Goal: Communication & Community: Share content

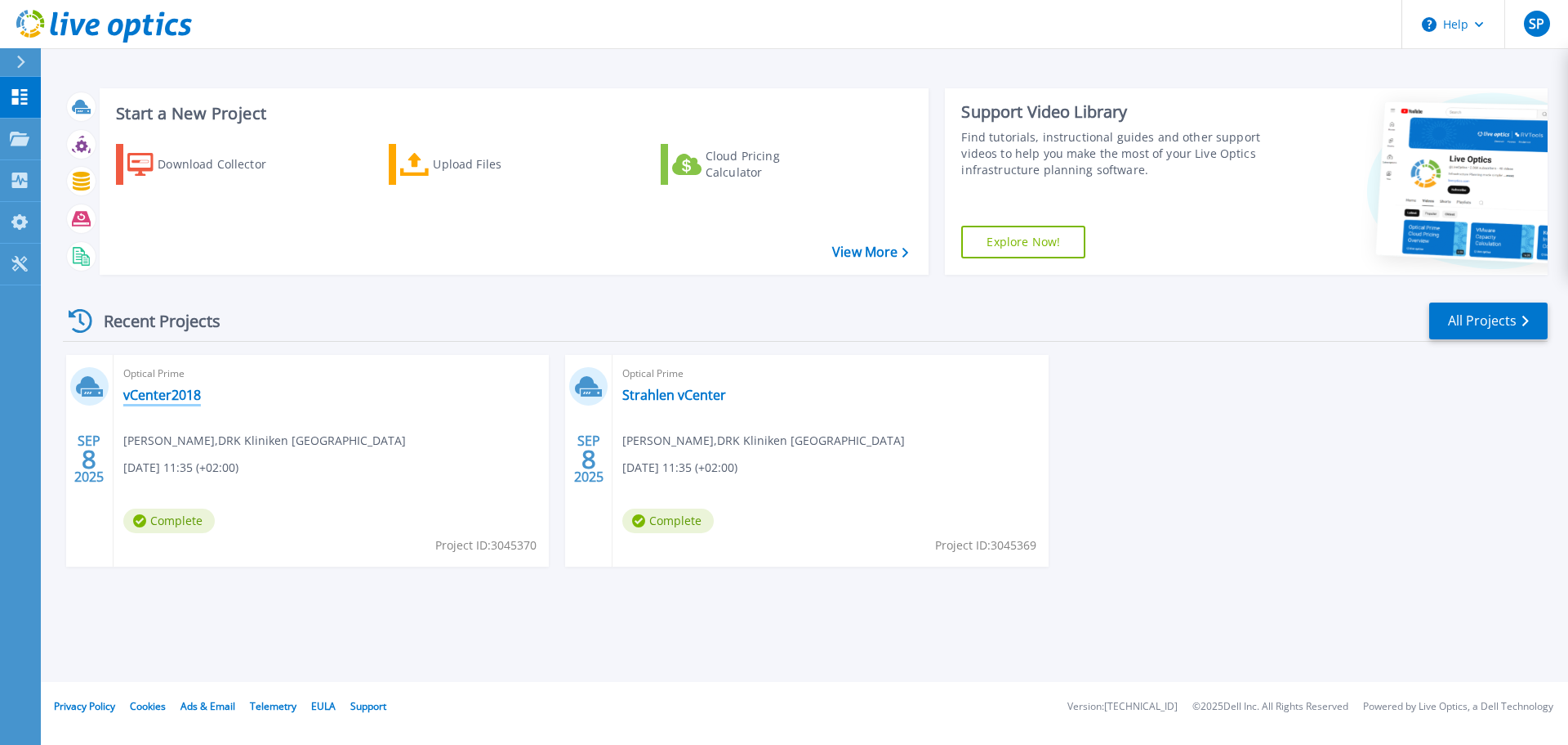
click at [157, 394] on link "vCenter2018" at bounding box center [162, 394] width 77 height 16
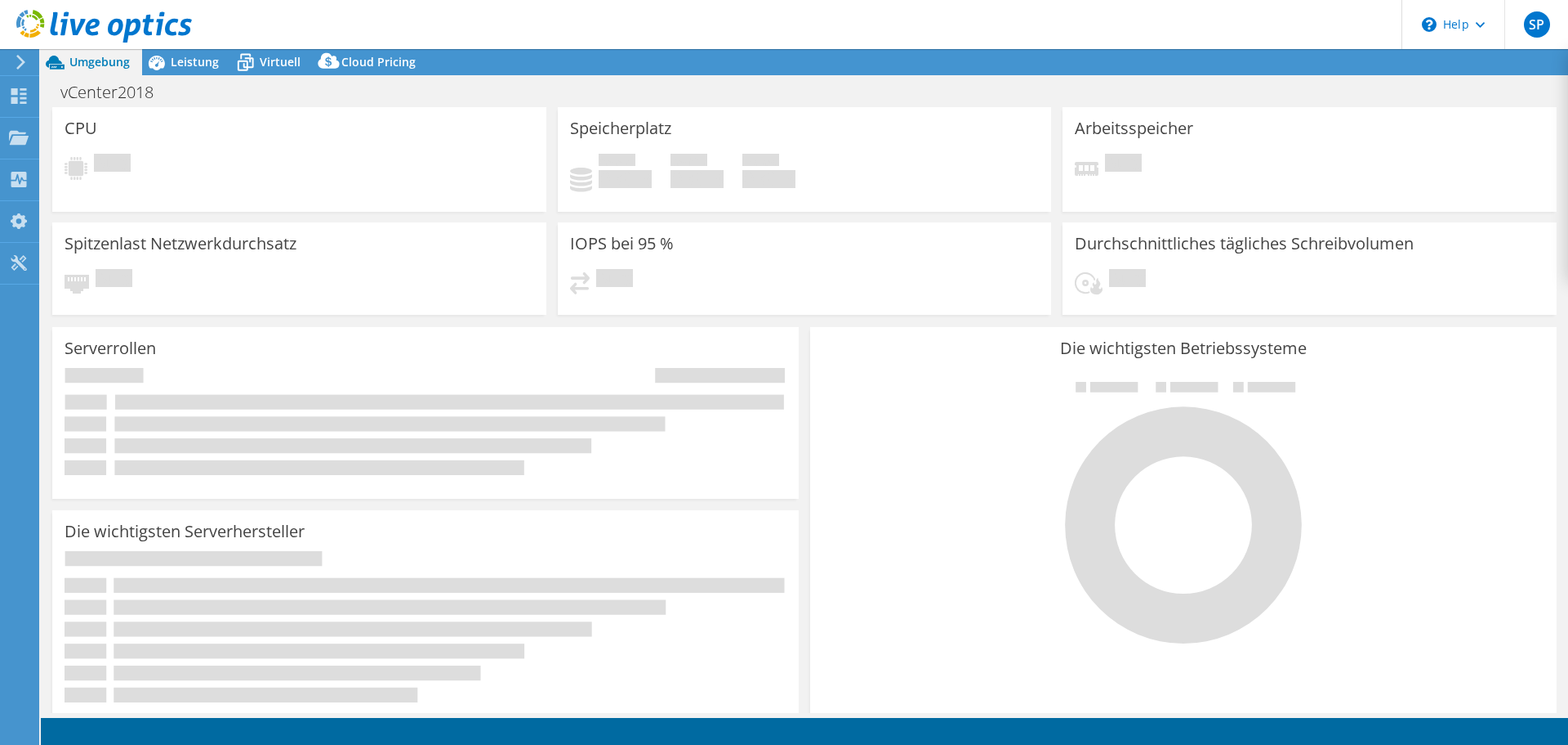
select select "USD"
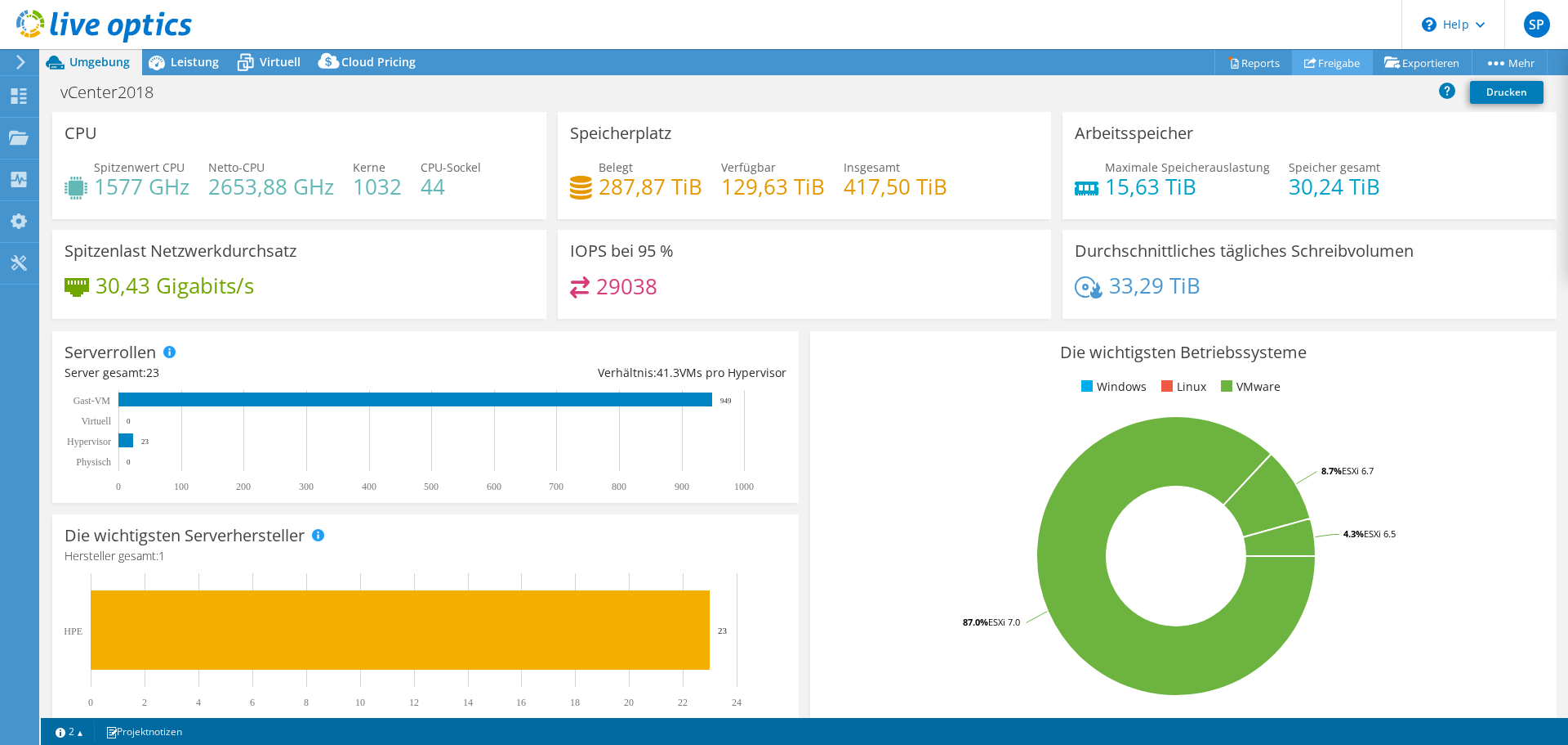
click at [1334, 59] on link "Freigabe" at bounding box center [1333, 62] width 81 height 25
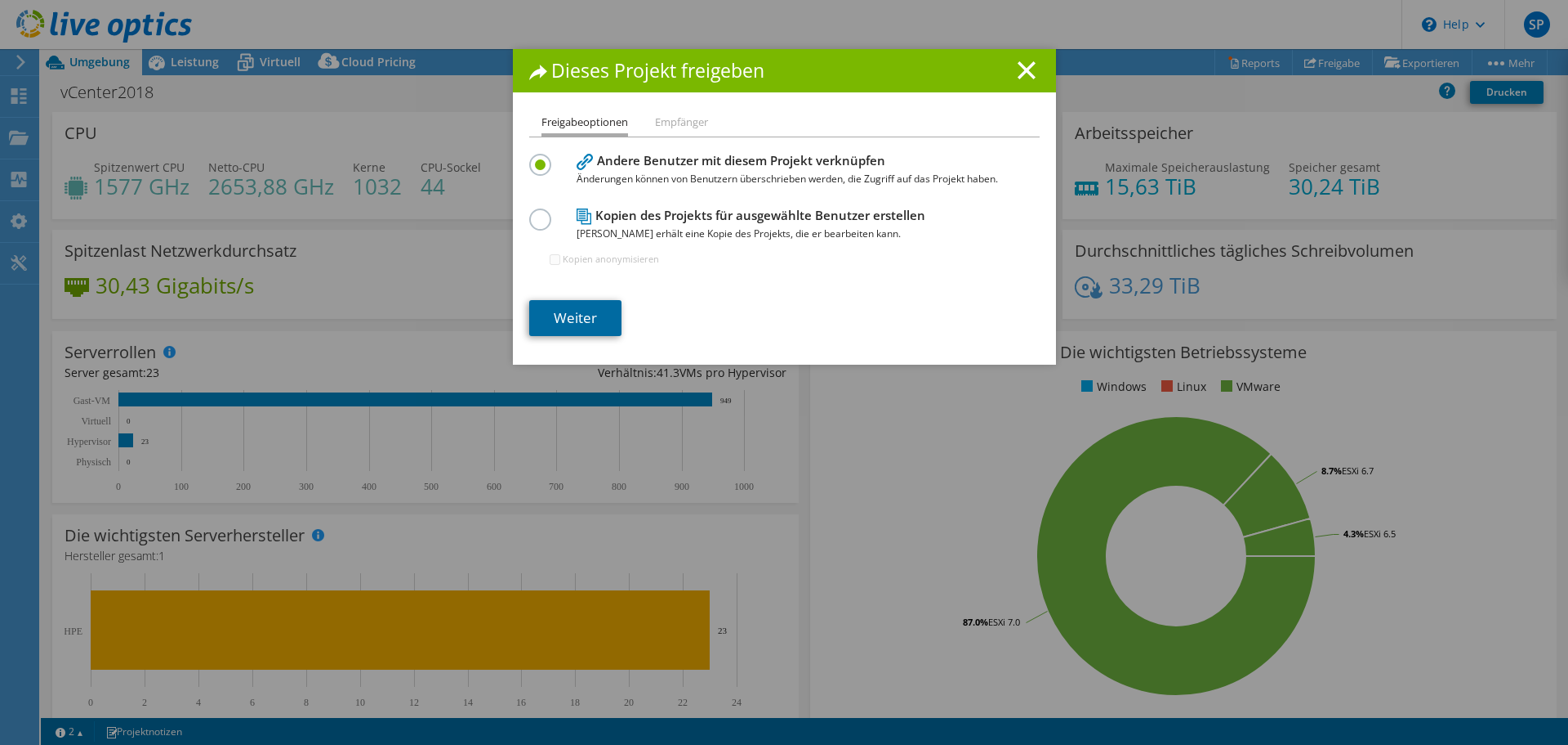
click at [553, 309] on link "Weiter" at bounding box center [576, 318] width 92 height 36
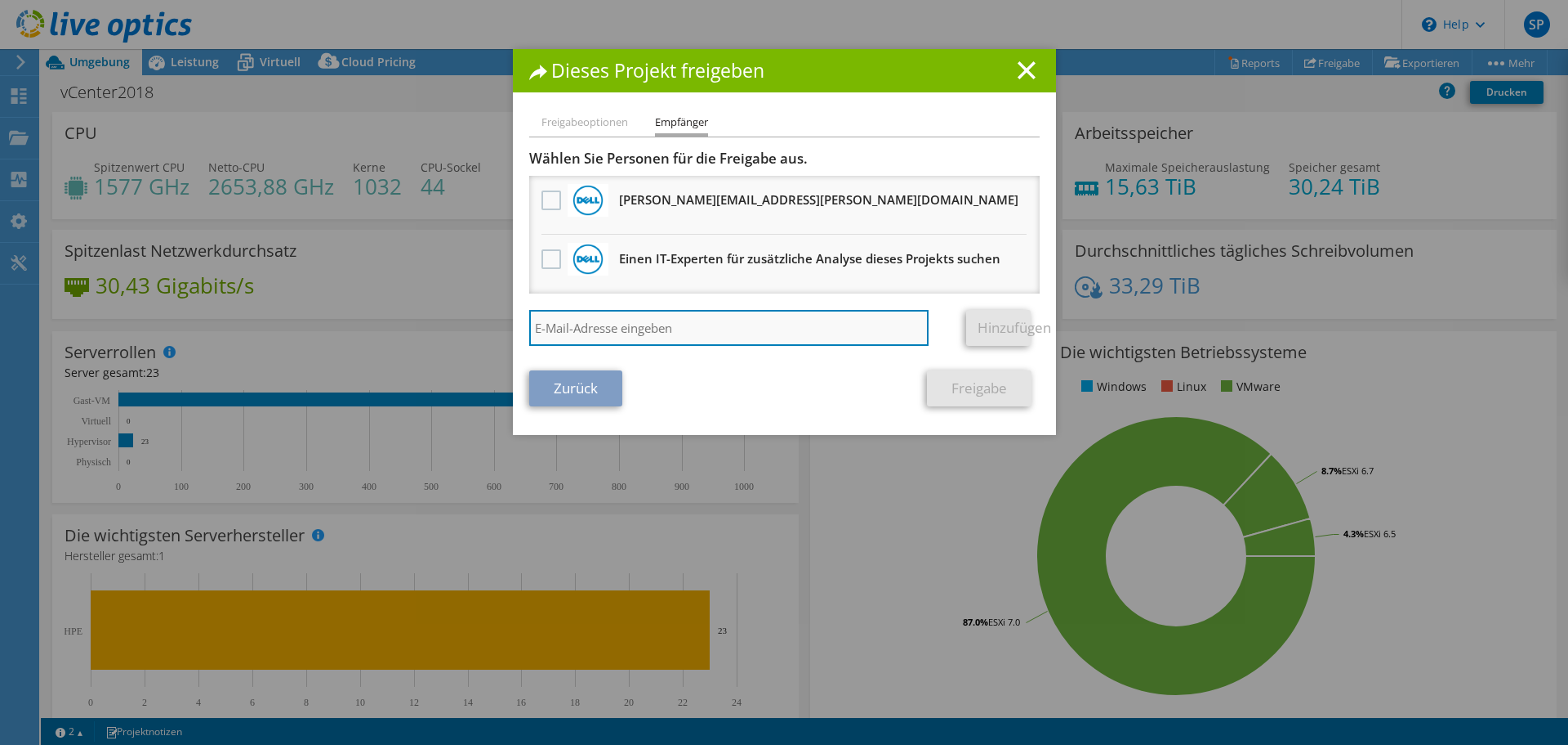
click at [608, 330] on input "search" at bounding box center [729, 327] width 400 height 36
paste input "[EMAIL_ADDRESS][DOMAIN_NAME]"
type input "[EMAIL_ADDRESS][DOMAIN_NAME]"
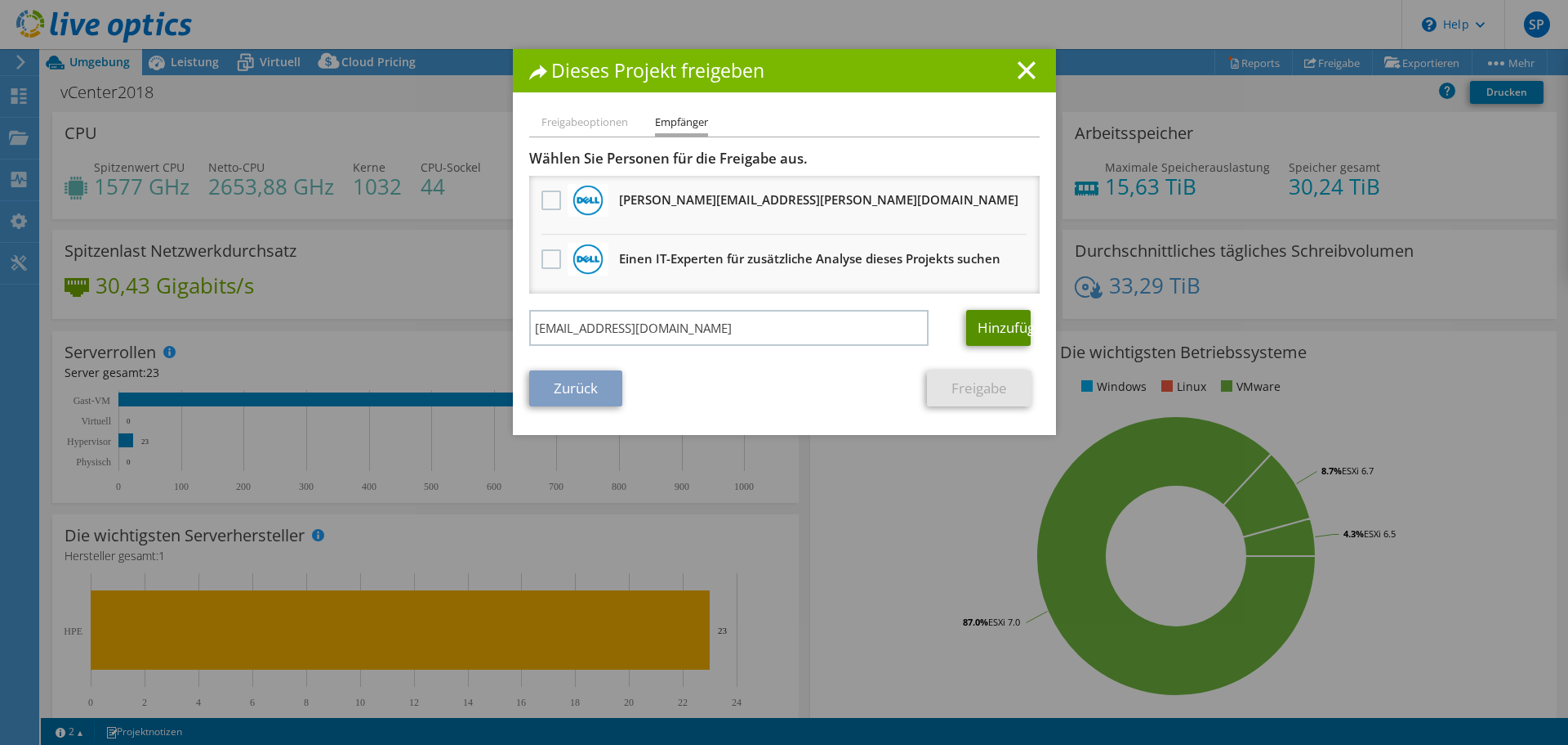
click at [982, 316] on link "Hinzufügen" at bounding box center [998, 327] width 65 height 36
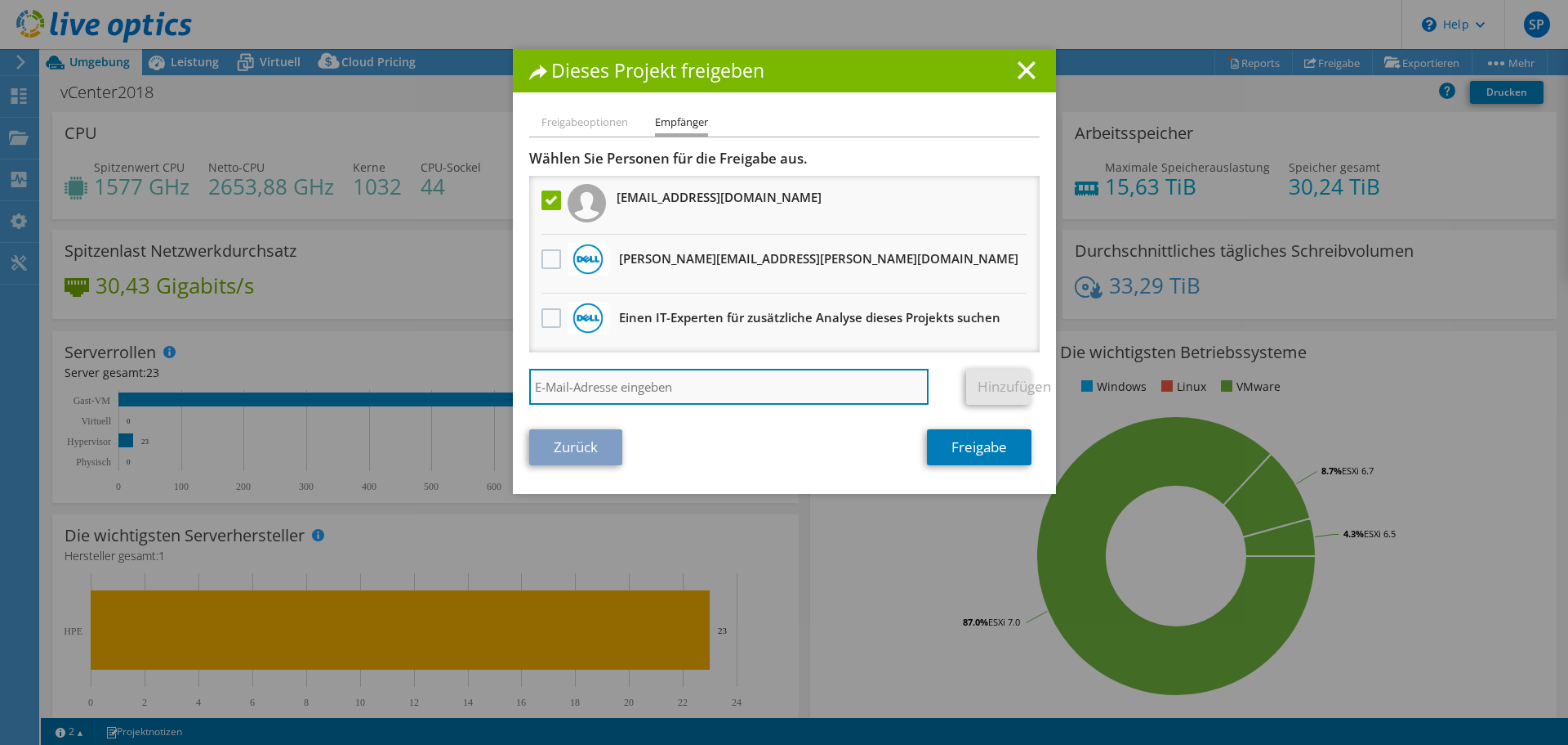
click at [554, 388] on input "search" at bounding box center [729, 386] width 400 height 36
paste input "[PERSON_NAME][EMAIL_ADDRESS][PERSON_NAME][DOMAIN_NAME]"
type input "[PERSON_NAME][EMAIL_ADDRESS][PERSON_NAME][DOMAIN_NAME]"
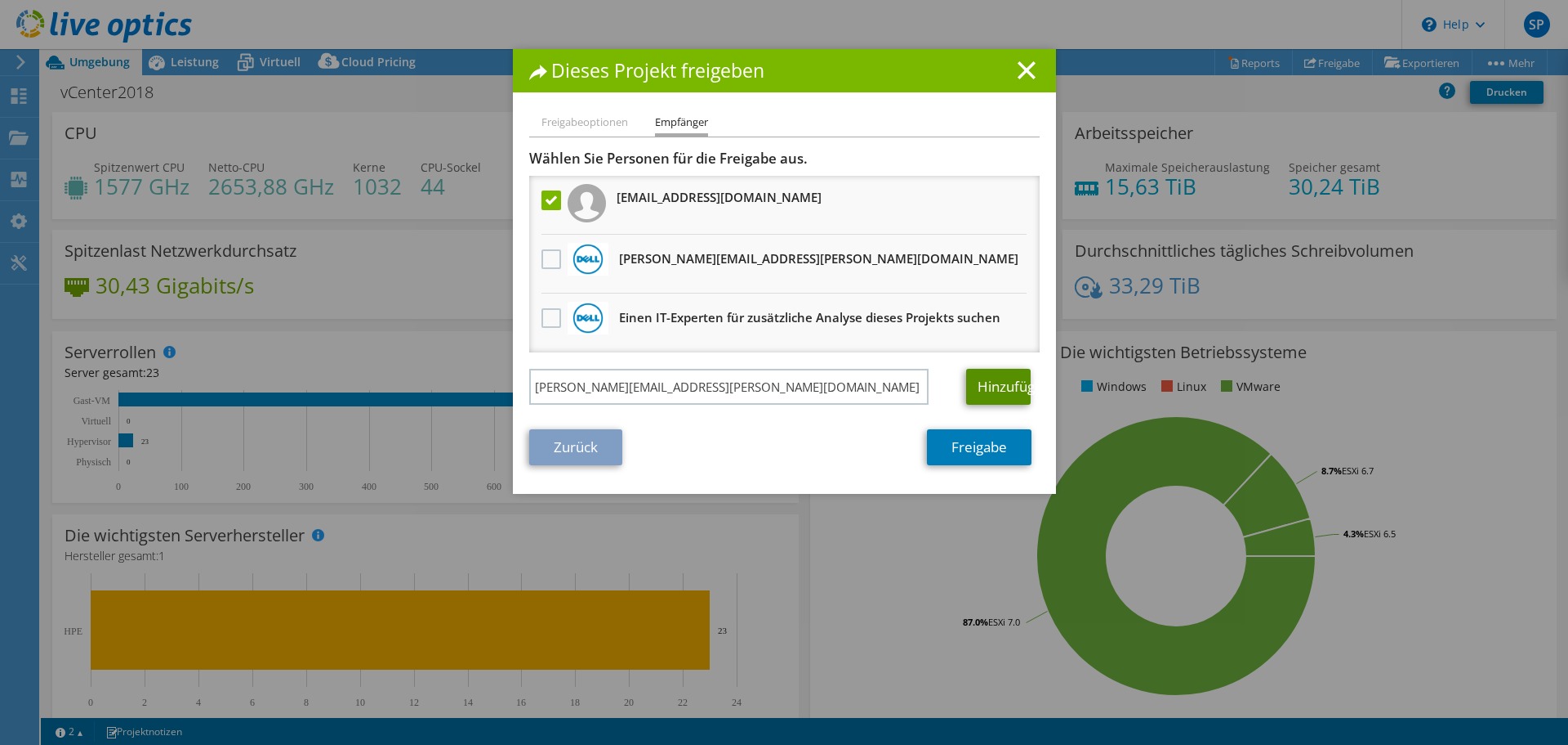
click at [982, 386] on link "Hinzufügen" at bounding box center [998, 386] width 65 height 36
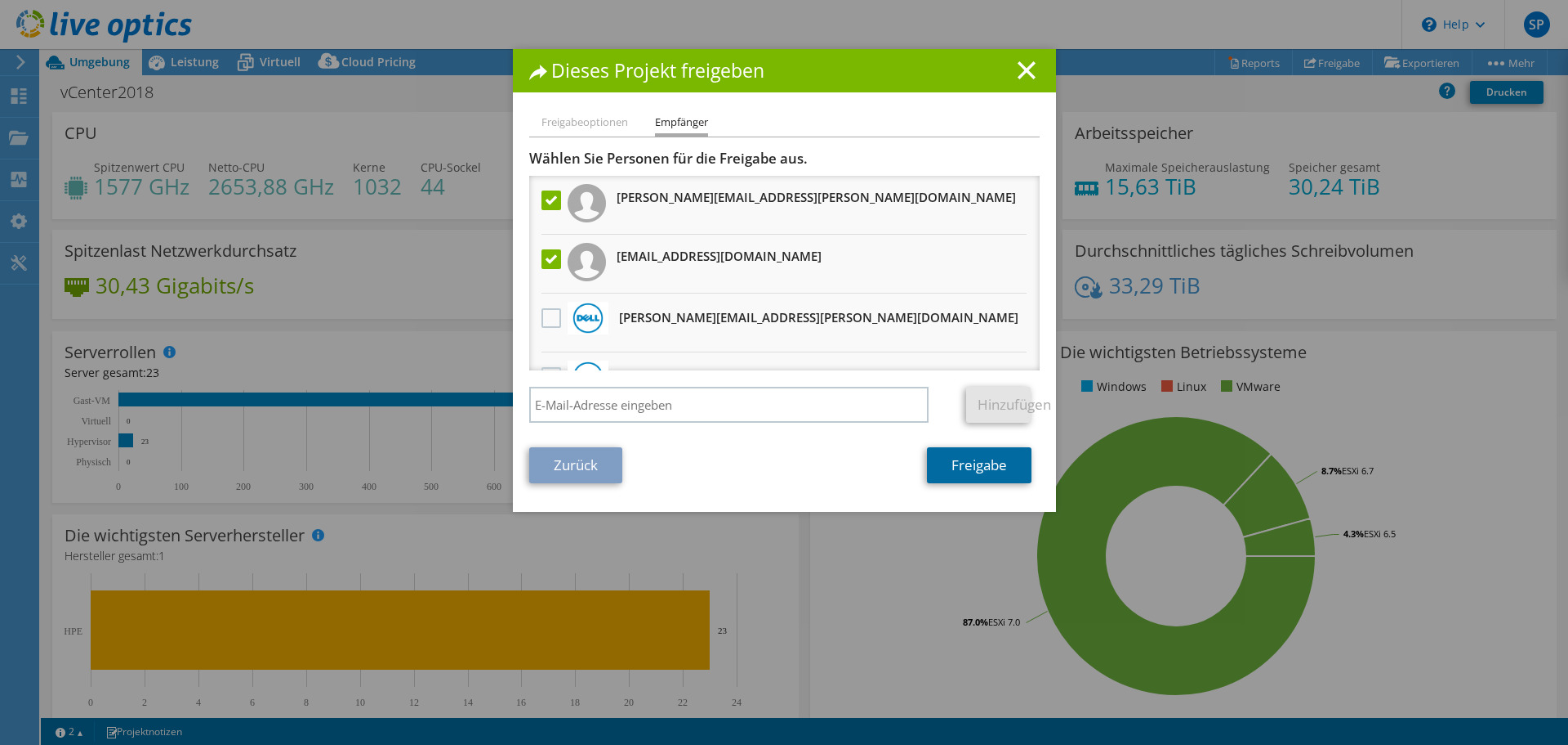
click at [980, 468] on link "Freigabe" at bounding box center [979, 465] width 104 height 36
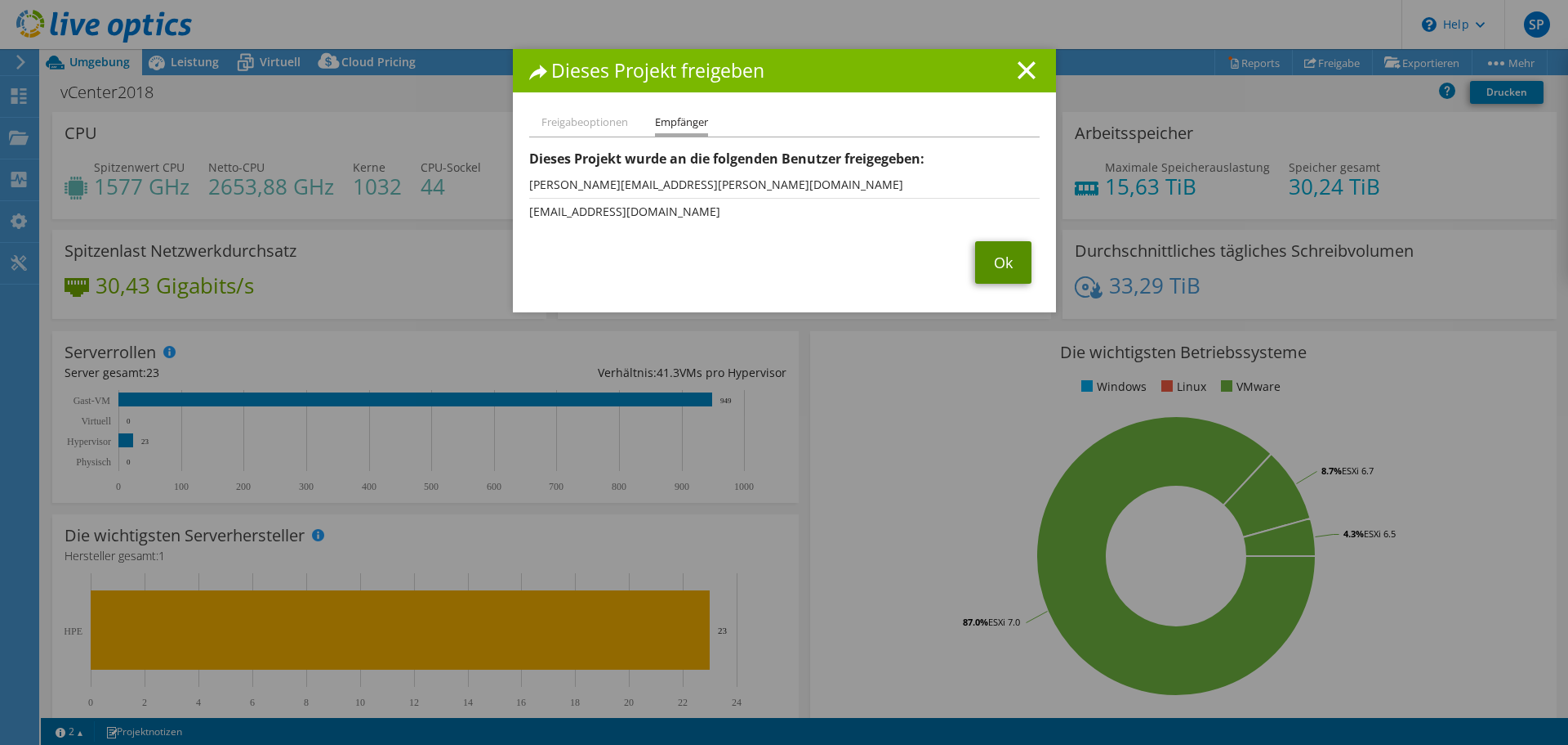
click at [983, 260] on link "Ok" at bounding box center [1003, 262] width 56 height 43
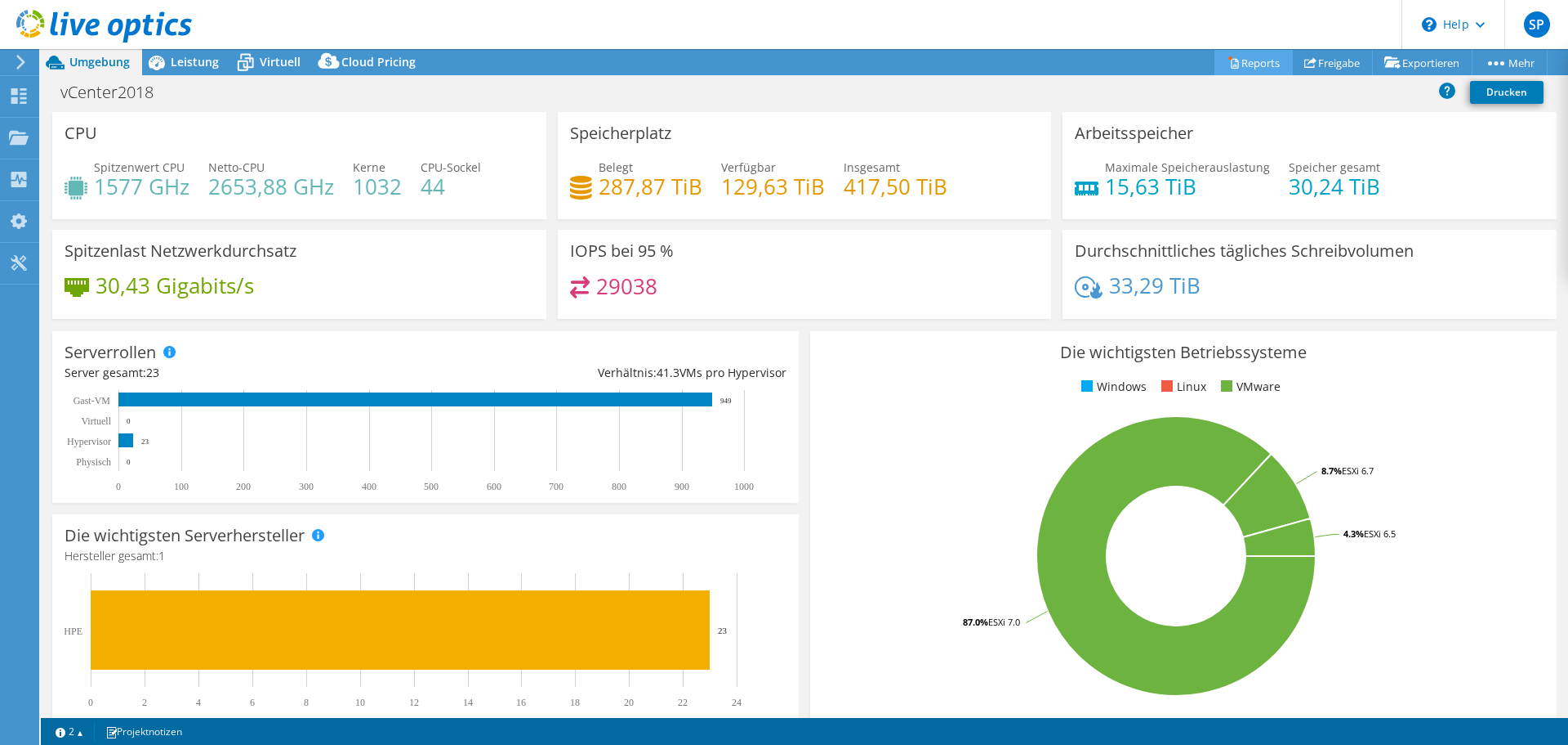
click at [1253, 56] on link "Reports" at bounding box center [1254, 62] width 78 height 25
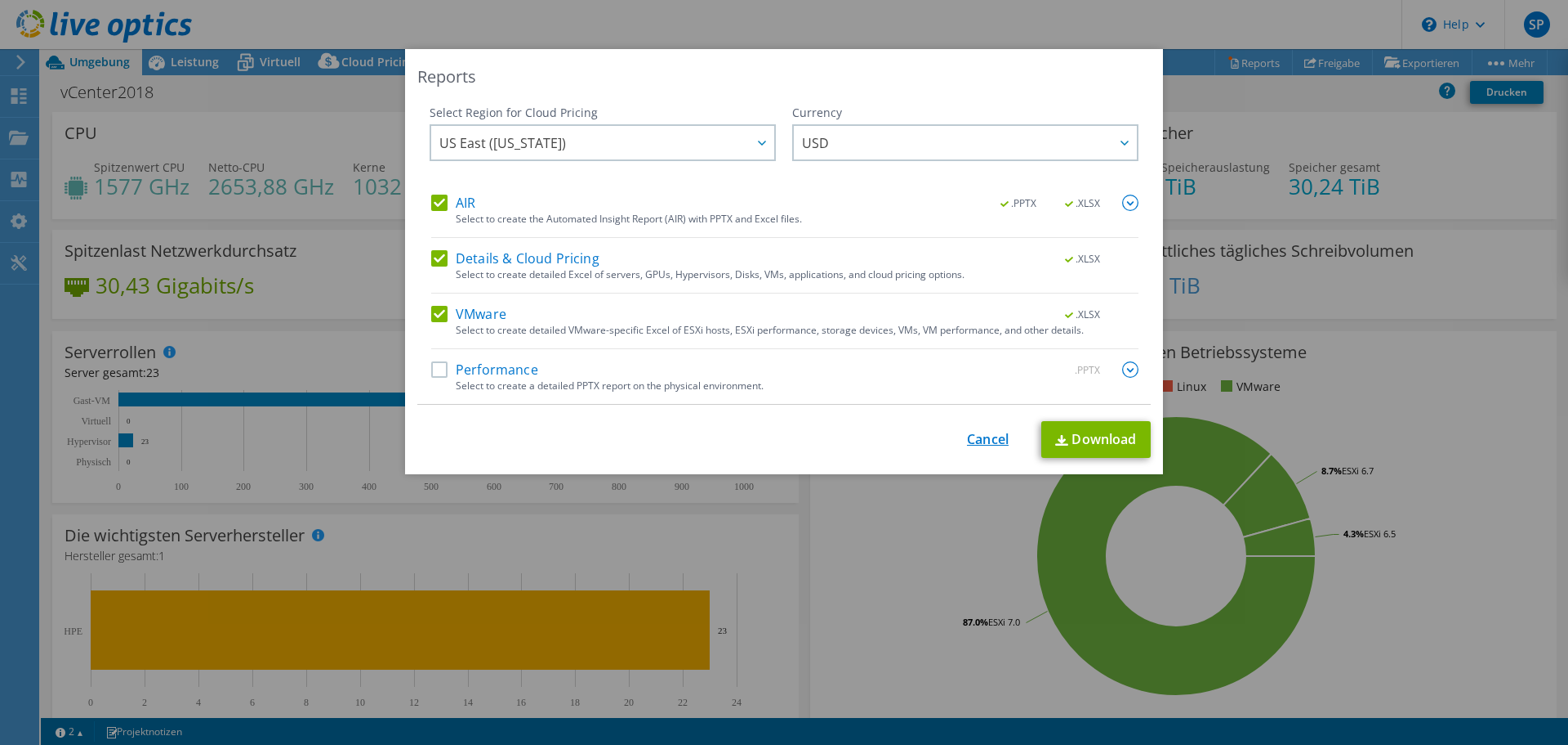
click at [981, 441] on link "Cancel" at bounding box center [988, 439] width 42 height 15
